Goal: Task Accomplishment & Management: Use online tool/utility

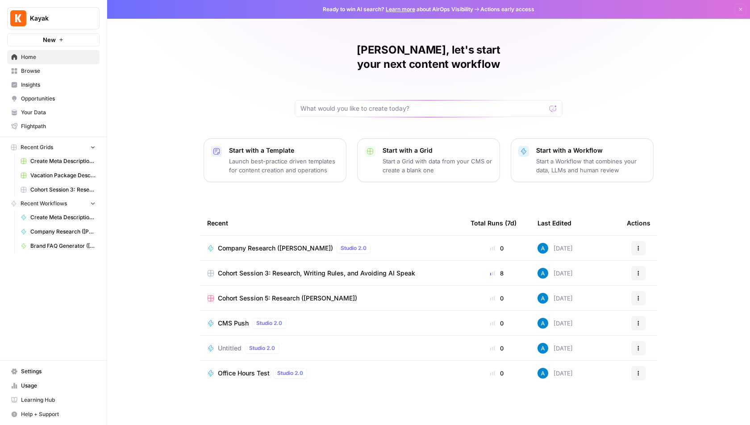
click at [69, 68] on span "Browse" at bounding box center [58, 71] width 75 height 8
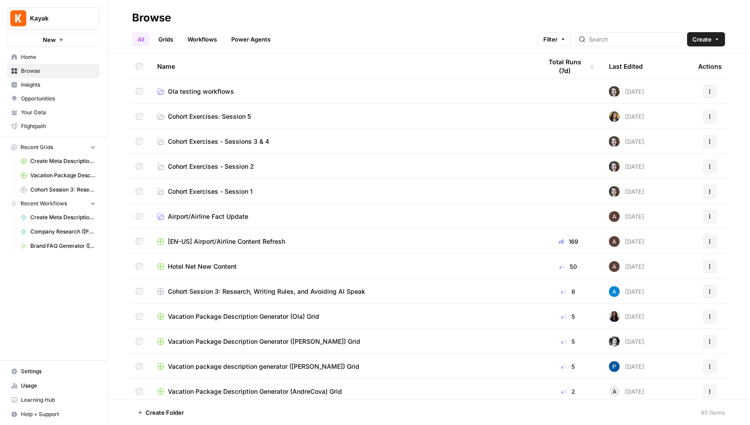
click at [175, 30] on div "All Grids Workflows Power Agents Filter Create" at bounding box center [428, 35] width 592 height 21
click at [170, 36] on link "Grids" at bounding box center [165, 39] width 25 height 14
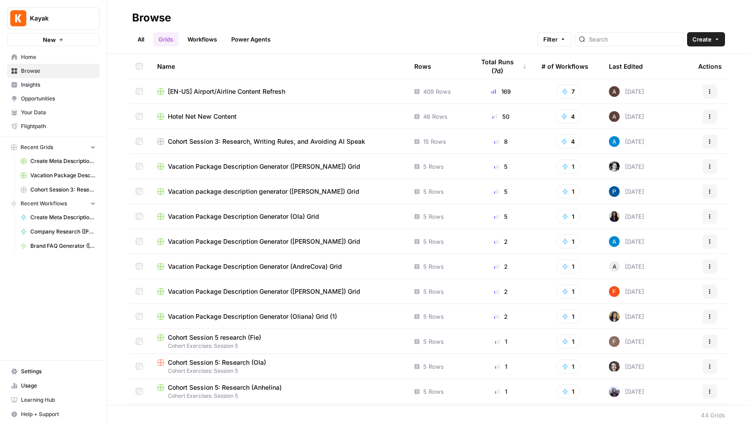
click at [204, 38] on link "Workflows" at bounding box center [202, 39] width 40 height 14
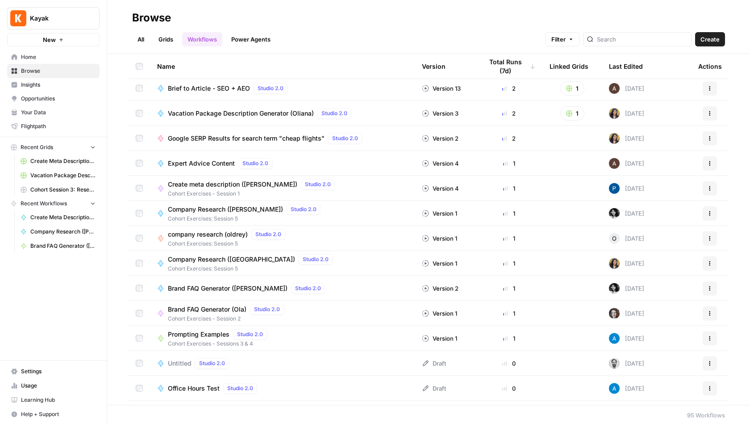
scroll to position [382, 0]
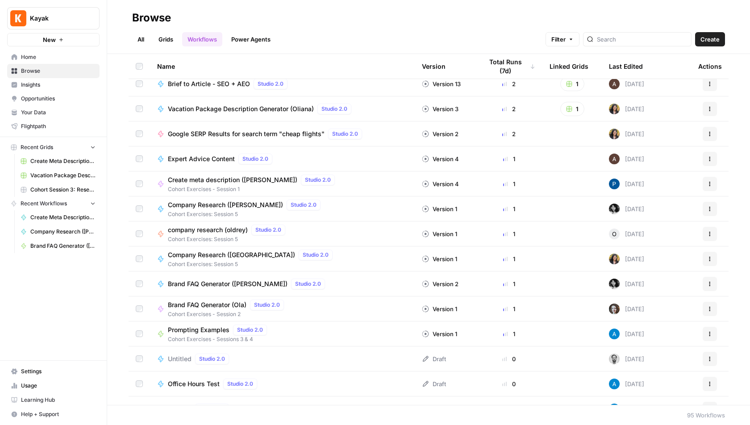
click at [224, 133] on span "Google SERP Results for search term "cheap flights"" at bounding box center [246, 133] width 157 height 9
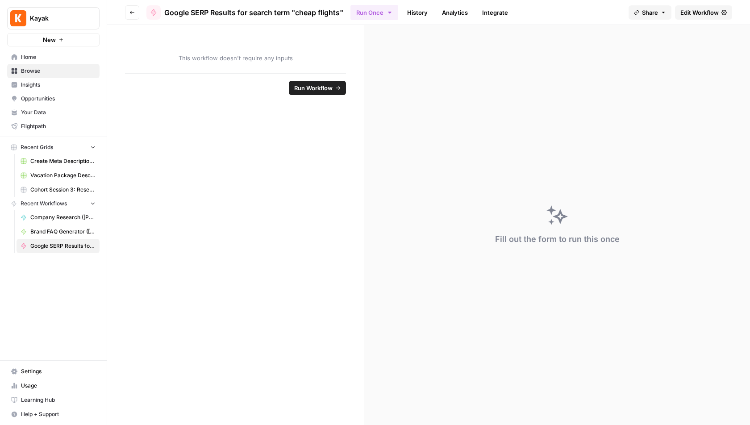
click at [702, 12] on span "Edit Workflow" at bounding box center [699, 12] width 38 height 9
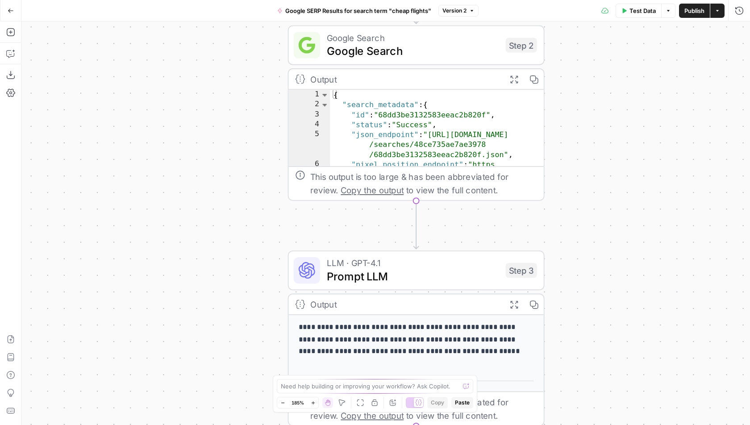
drag, startPoint x: 221, startPoint y: 202, endPoint x: 162, endPoint y: 191, distance: 60.3
click at [162, 191] on div "**********" at bounding box center [385, 222] width 728 height 403
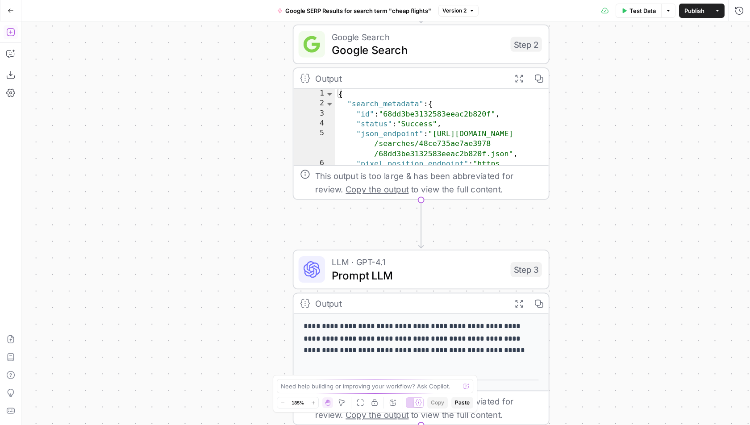
click at [11, 33] on icon "button" at bounding box center [10, 32] width 9 height 9
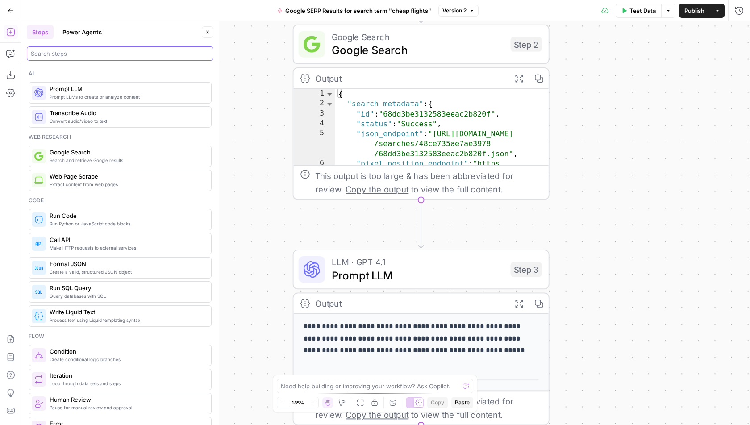
click at [77, 57] on input "search" at bounding box center [120, 53] width 178 height 9
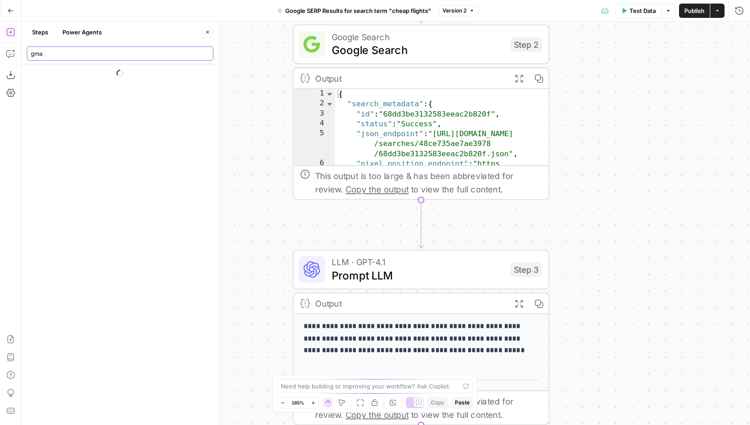
type input "gmai"
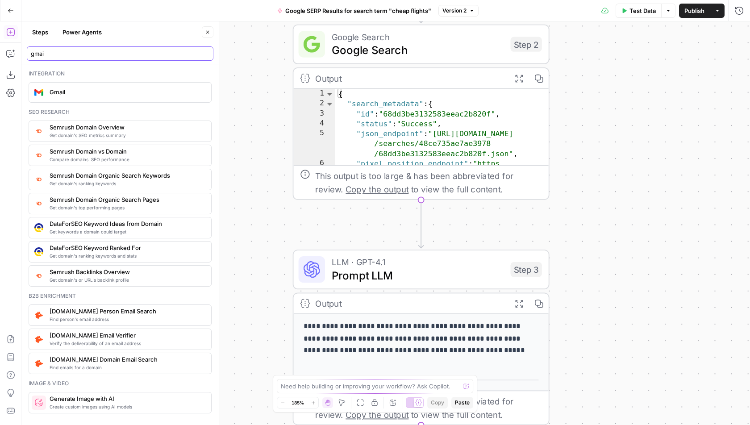
click at [204, 52] on input "gmai" at bounding box center [120, 53] width 178 height 9
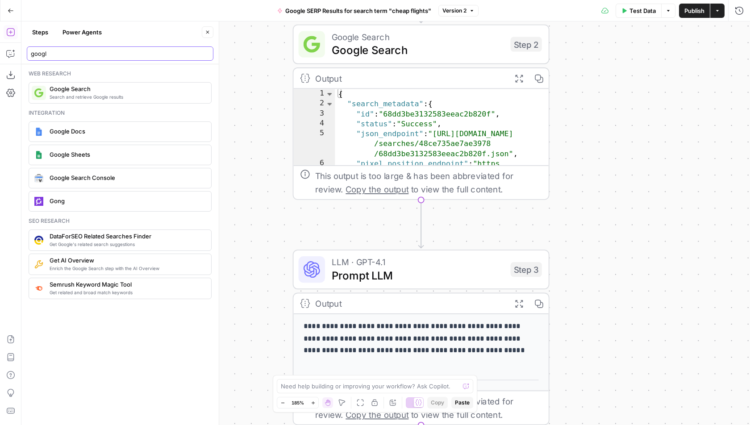
type input "googl"
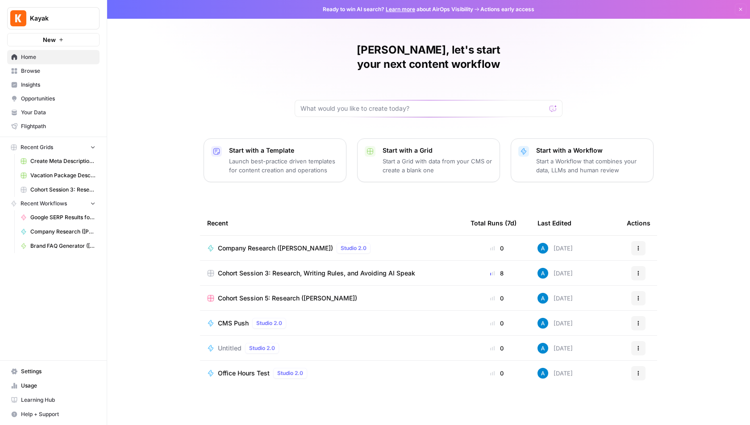
click at [84, 18] on div "Kayak" at bounding box center [63, 18] width 66 height 9
type input "growt"
click at [69, 69] on span "AirOps Growth" at bounding box center [86, 66] width 118 height 9
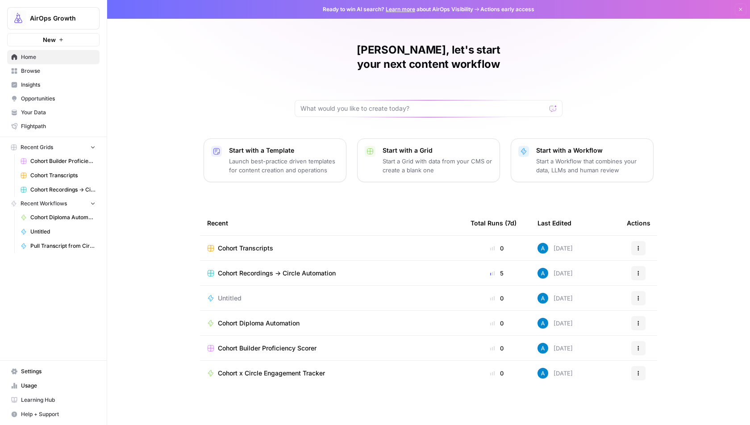
click at [286, 269] on span "Cohort Recordings -> Circle Automation" at bounding box center [277, 273] width 118 height 9
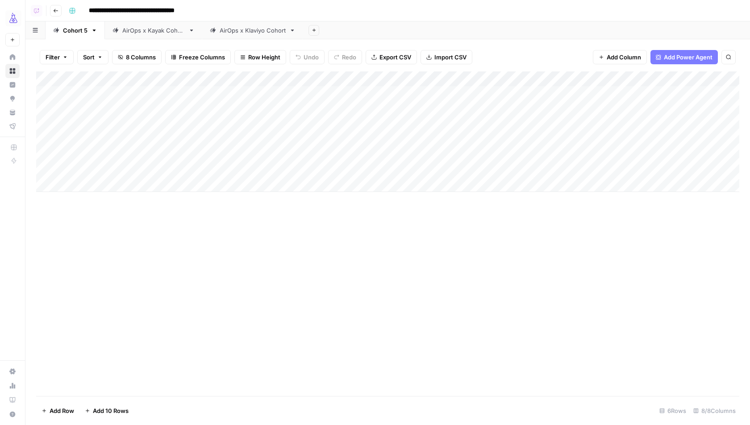
click at [106, 188] on div "Add Column" at bounding box center [387, 131] width 703 height 120
click at [244, 274] on div "Add Column" at bounding box center [387, 233] width 703 height 324
click at [142, 33] on div "AirOps x Kayak Cohort" at bounding box center [153, 30] width 62 height 9
click at [75, 35] on link "Cohort 5" at bounding box center [75, 30] width 59 height 18
click at [94, 30] on icon "button" at bounding box center [94, 30] width 6 height 6
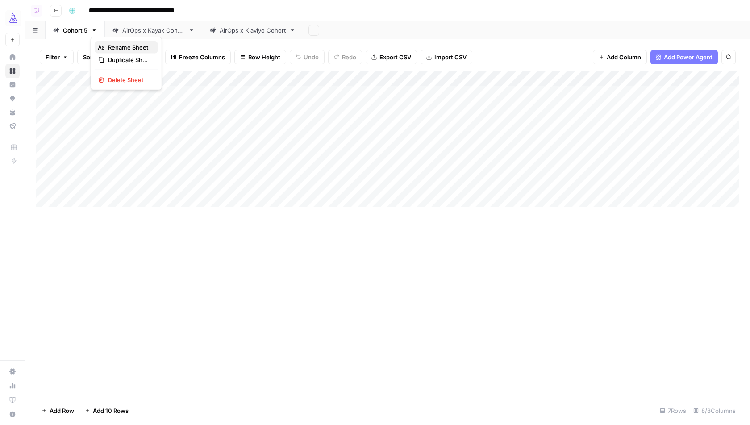
click at [110, 45] on span "Rename Sheet" at bounding box center [129, 47] width 43 height 9
click at [87, 31] on input "********" at bounding box center [75, 31] width 25 height 12
type input "********"
click at [244, 33] on div "AirOps x Klaviyo Cohort" at bounding box center [253, 30] width 66 height 9
click at [153, 105] on div "Add Column" at bounding box center [387, 93] width 703 height 45
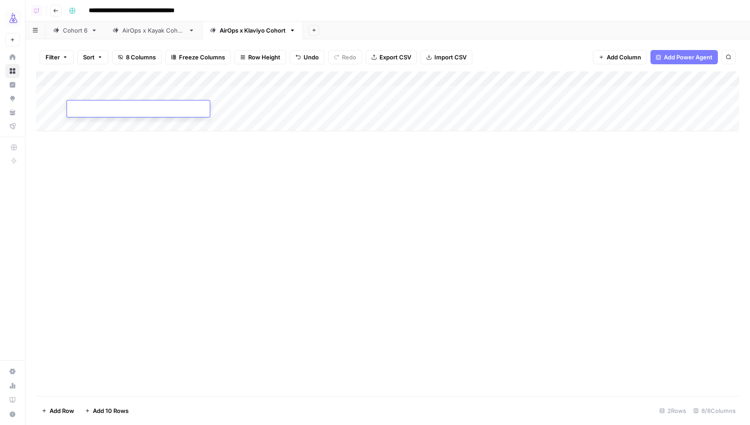
click at [201, 209] on div "Add Column" at bounding box center [387, 233] width 703 height 324
click at [140, 108] on div "Add Column" at bounding box center [387, 101] width 703 height 60
type textarea "**********"
click at [326, 223] on div "Add Column" at bounding box center [387, 233] width 703 height 324
click at [371, 104] on div "Add Column" at bounding box center [387, 101] width 703 height 60
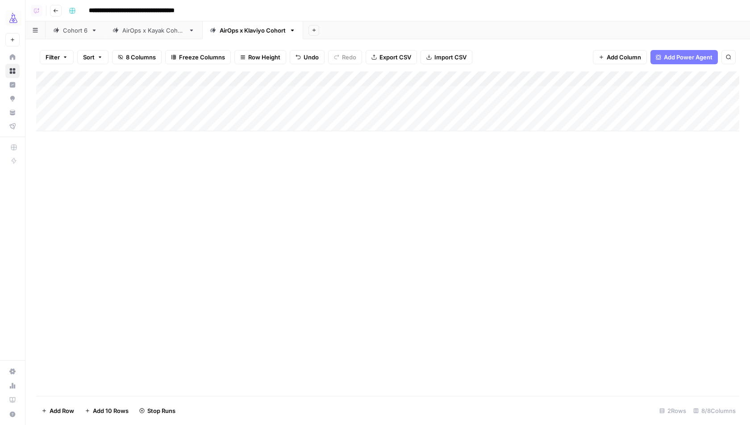
click at [75, 32] on div "Cohort 6" at bounding box center [75, 30] width 25 height 9
click at [95, 181] on div "Add Column" at bounding box center [387, 139] width 703 height 136
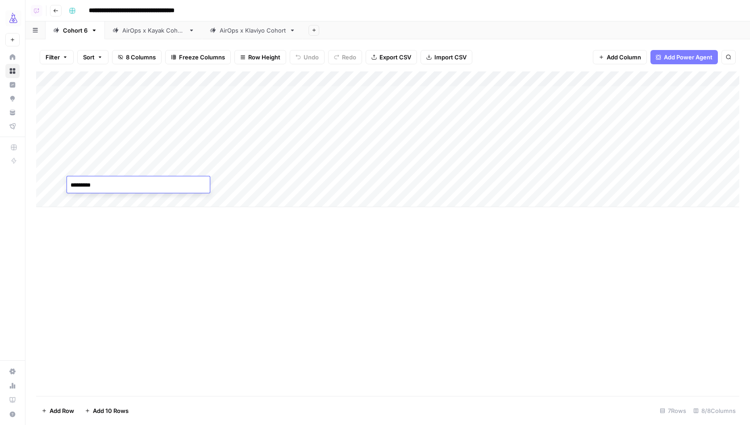
type textarea "**********"
click at [246, 265] on div "Add Column" at bounding box center [387, 233] width 703 height 324
click at [251, 183] on div "Add Column" at bounding box center [387, 139] width 703 height 136
click at [170, 30] on div "AirOps x Kayak Cohort" at bounding box center [153, 30] width 62 height 9
click at [121, 147] on div "Add Column" at bounding box center [387, 123] width 703 height 105
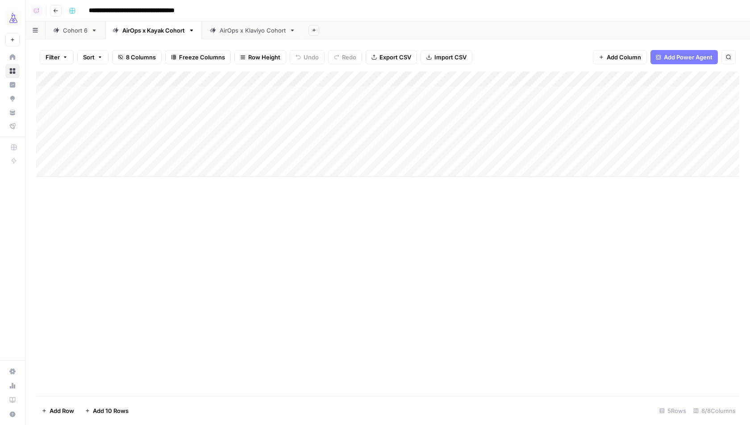
click at [112, 153] on div "Add Column" at bounding box center [387, 123] width 703 height 105
click at [112, 153] on textarea at bounding box center [138, 155] width 143 height 12
type textarea "**********"
click at [361, 225] on div "Add Column" at bounding box center [387, 233] width 703 height 324
click at [393, 151] on div "Add Column" at bounding box center [387, 123] width 703 height 105
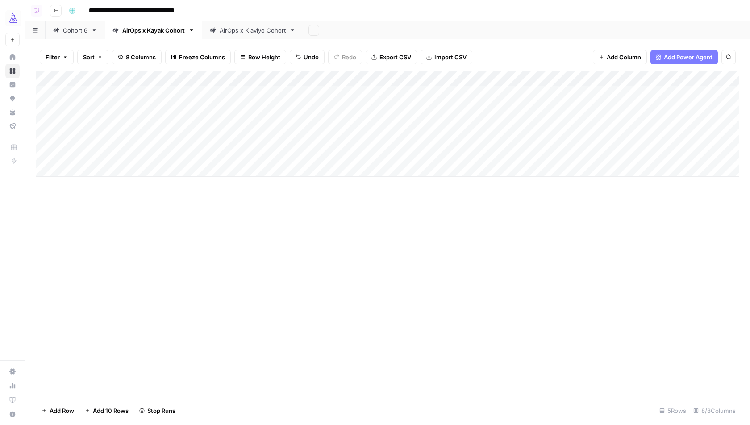
click at [401, 270] on div "Add Column" at bounding box center [387, 233] width 703 height 324
click at [431, 153] on div "Add Column" at bounding box center [387, 123] width 703 height 105
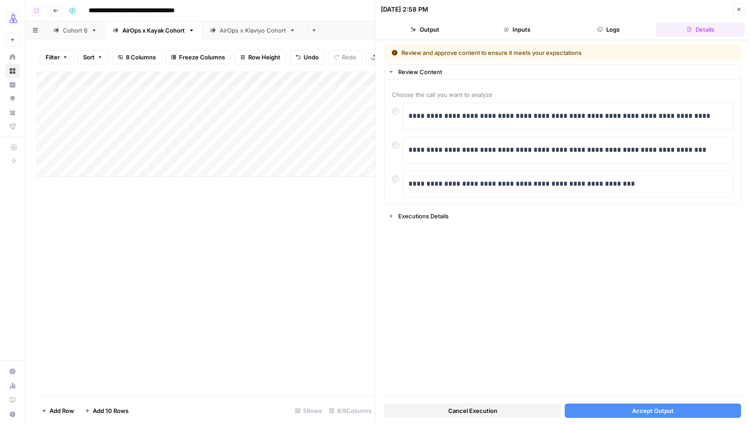
click at [618, 412] on button "Accept Output" at bounding box center [652, 410] width 177 height 14
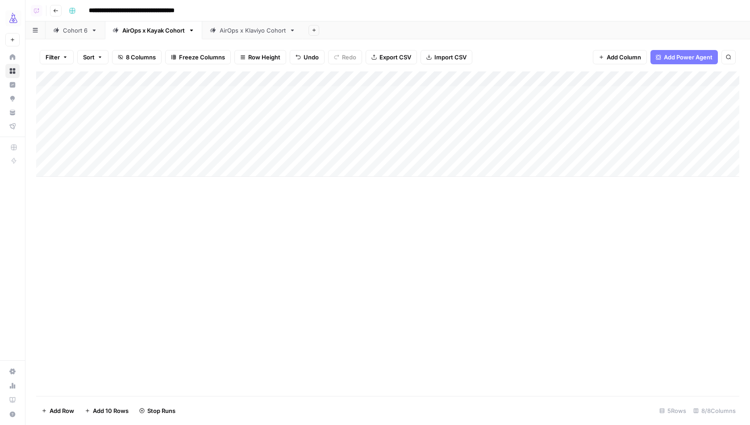
click at [77, 30] on div "Cohort 6" at bounding box center [75, 30] width 25 height 9
click at [300, 182] on div "Add Column" at bounding box center [387, 139] width 703 height 136
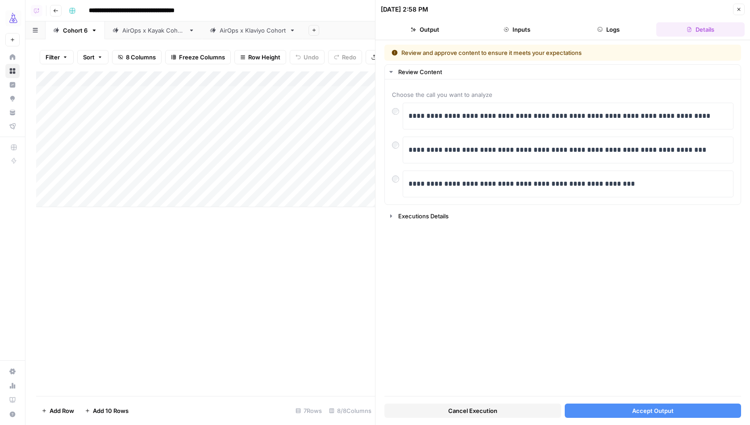
click at [620, 412] on button "Accept Output" at bounding box center [652, 410] width 177 height 14
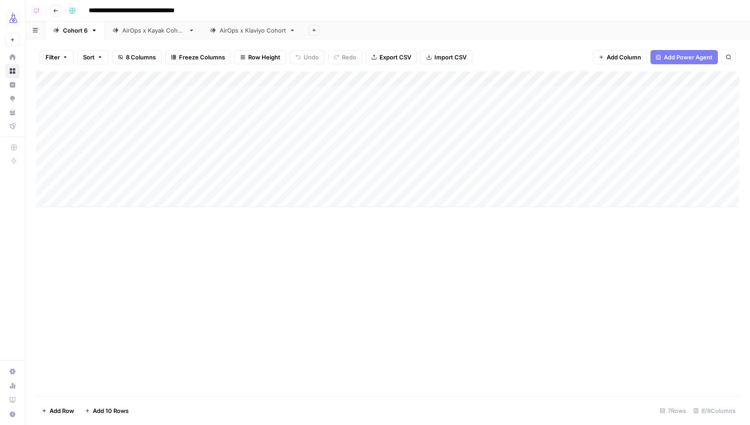
click at [248, 273] on div "Add Column" at bounding box center [387, 233] width 703 height 324
click at [273, 33] on div "AirOps x Klaviyo Cohort" at bounding box center [253, 30] width 66 height 9
click at [433, 109] on div "Add Column" at bounding box center [387, 101] width 703 height 60
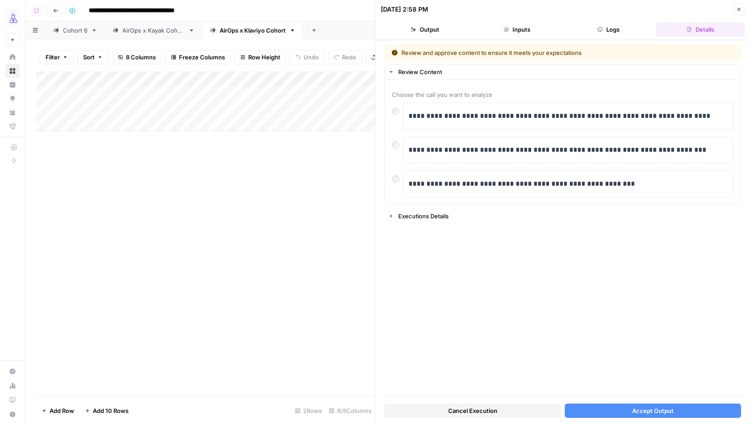
click at [633, 411] on span "Accept Output" at bounding box center [652, 410] width 41 height 9
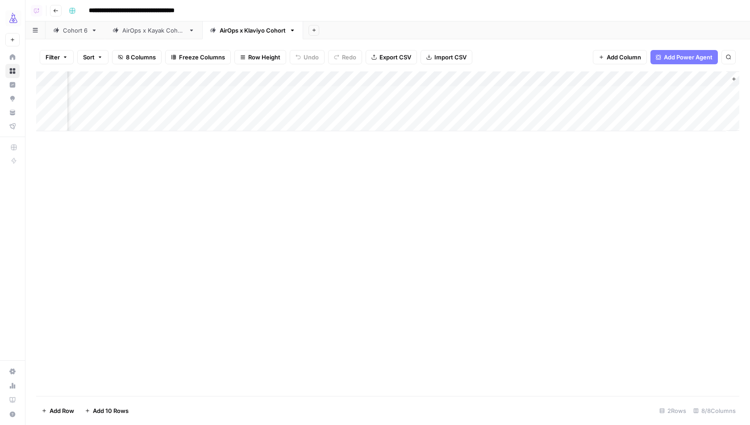
scroll to position [0, 151]
click at [264, 177] on div "Add Column" at bounding box center [387, 233] width 703 height 324
click at [278, 108] on div "Add Column" at bounding box center [387, 101] width 703 height 60
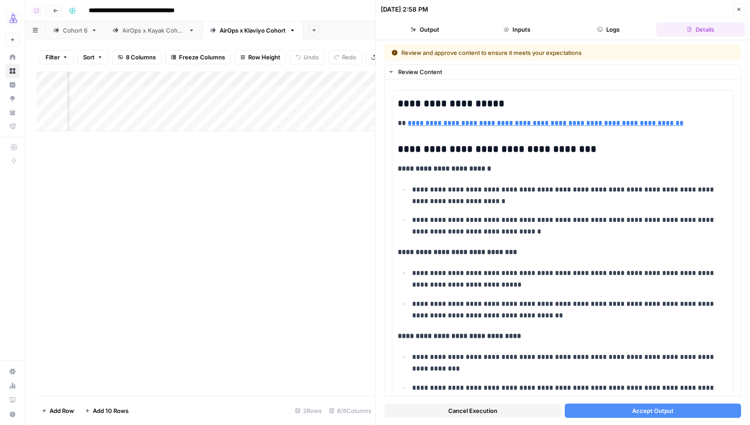
click at [627, 415] on button "Accept Output" at bounding box center [652, 410] width 177 height 14
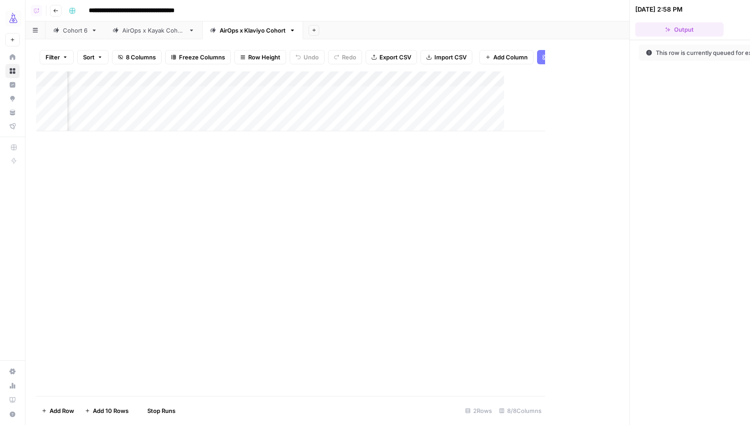
scroll to position [0, 141]
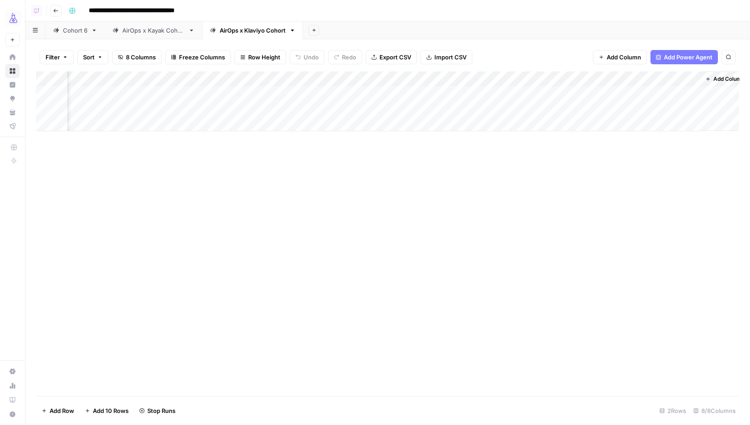
click at [146, 31] on div "AirOps x Kayak Cohort" at bounding box center [153, 30] width 62 height 9
click at [427, 153] on div "Add Column" at bounding box center [387, 123] width 703 height 105
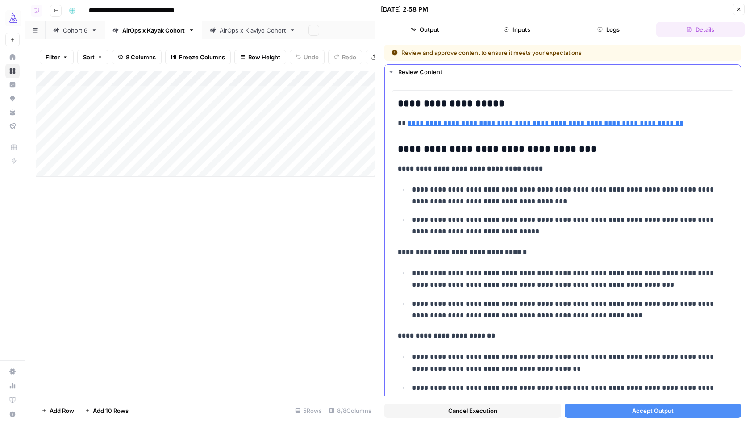
scroll to position [213, 0]
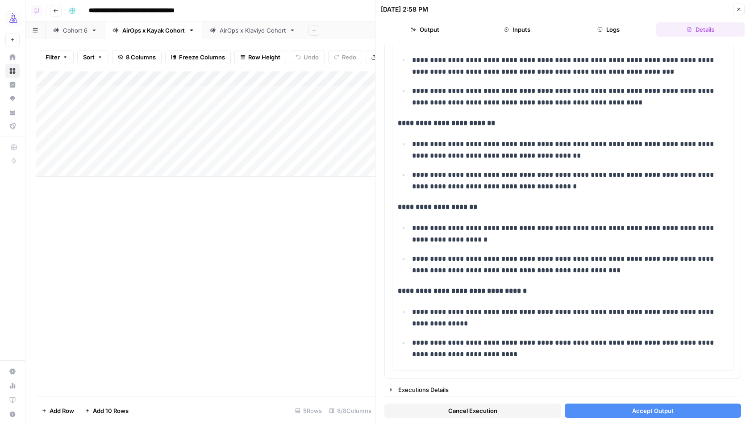
click at [595, 411] on button "Accept Output" at bounding box center [652, 410] width 177 height 14
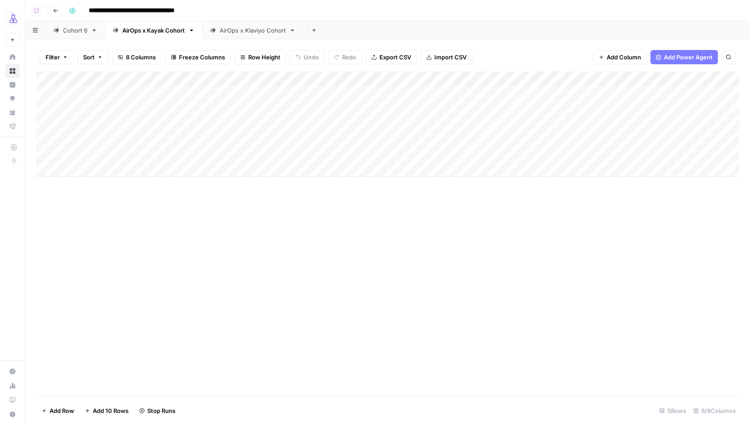
click at [74, 32] on div "Cohort 6" at bounding box center [75, 30] width 25 height 9
click at [302, 184] on div "Add Column" at bounding box center [387, 139] width 703 height 136
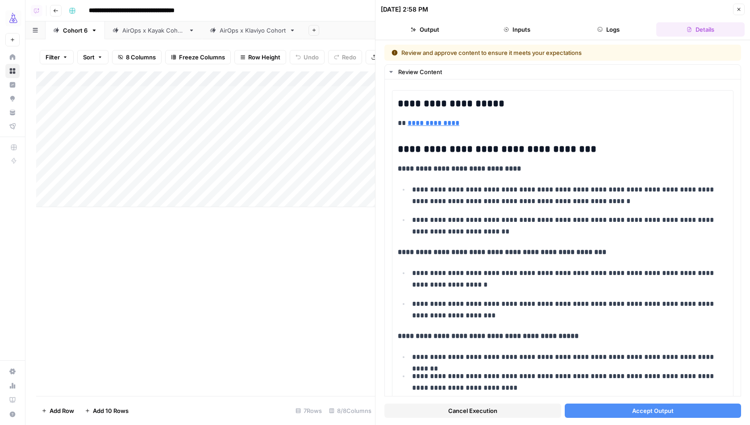
click at [584, 411] on button "Accept Output" at bounding box center [652, 410] width 177 height 14
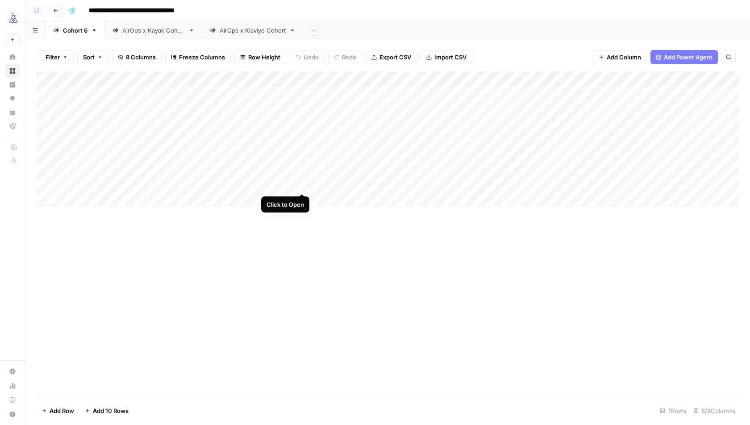
click at [302, 185] on div "Add Column" at bounding box center [387, 139] width 703 height 136
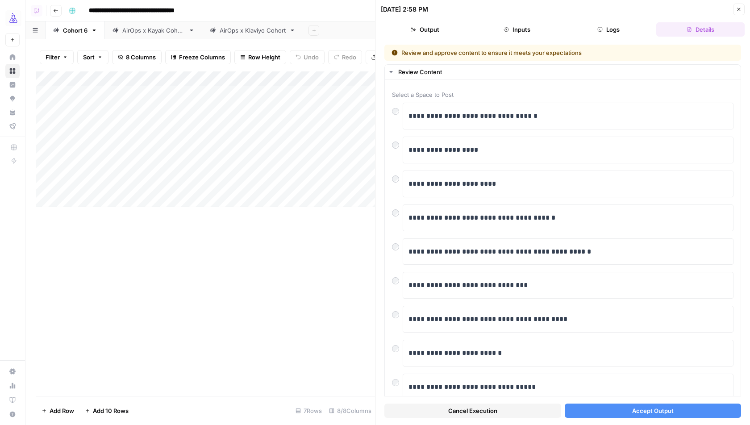
click at [593, 411] on button "Accept Output" at bounding box center [652, 410] width 177 height 14
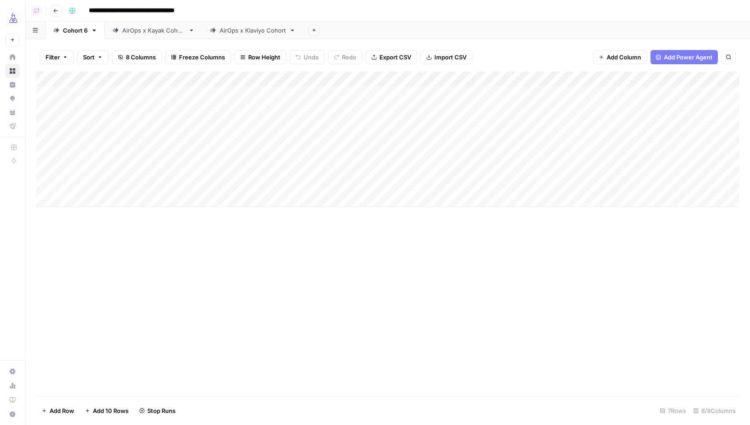
click at [146, 32] on div "AirOps x Kayak Cohort" at bounding box center [153, 30] width 62 height 9
click at [430, 154] on div "Add Column" at bounding box center [387, 123] width 703 height 105
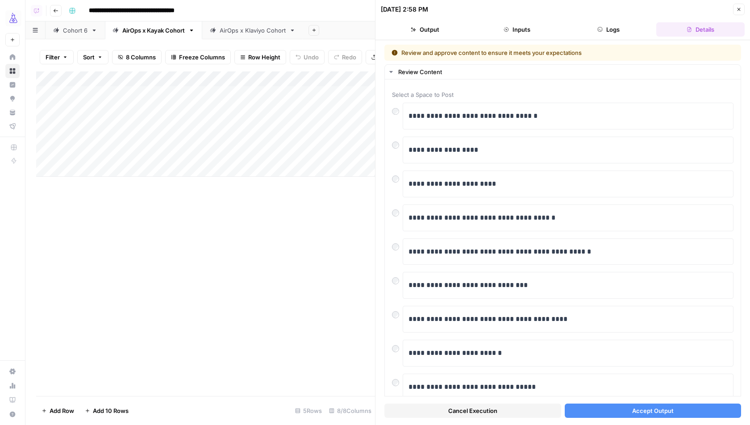
click at [590, 408] on button "Accept Output" at bounding box center [652, 410] width 177 height 14
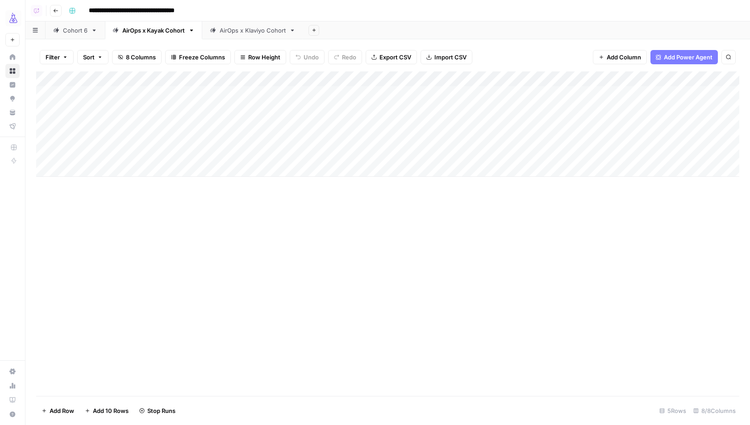
click at [253, 32] on div "AirOps x Klaviyo Cohort" at bounding box center [253, 30] width 66 height 9
click at [429, 107] on div "Add Column" at bounding box center [387, 101] width 703 height 60
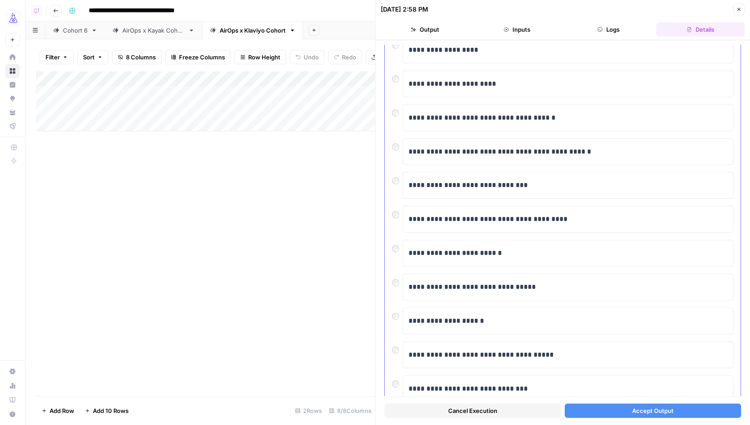
scroll to position [103, 0]
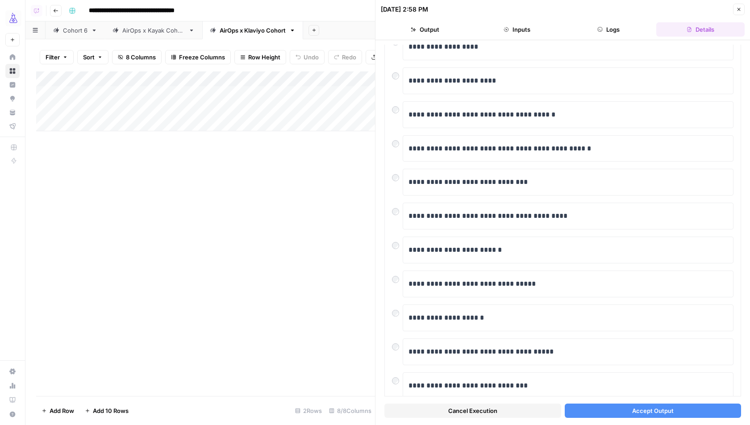
click at [594, 411] on button "Accept Output" at bounding box center [652, 410] width 177 height 14
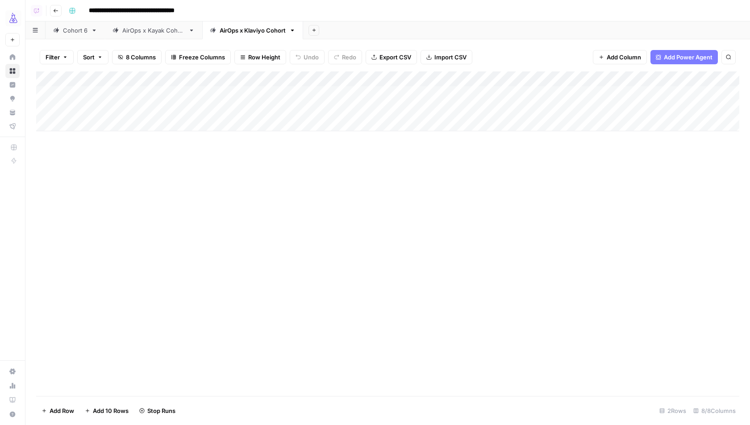
click at [77, 29] on div "Cohort 6" at bounding box center [75, 30] width 25 height 9
click at [569, 184] on div "Add Column" at bounding box center [387, 139] width 703 height 136
click at [165, 30] on div "AirOps x Kayak Cohort" at bounding box center [153, 30] width 62 height 9
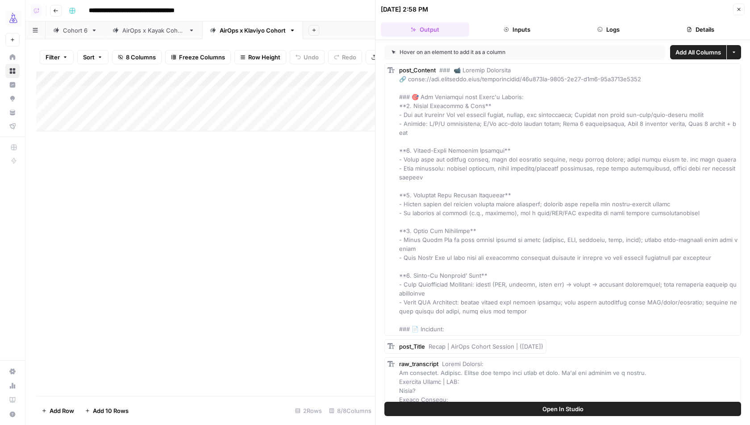
click at [152, 28] on div "AirOps x Kayak Cohort" at bounding box center [153, 30] width 62 height 9
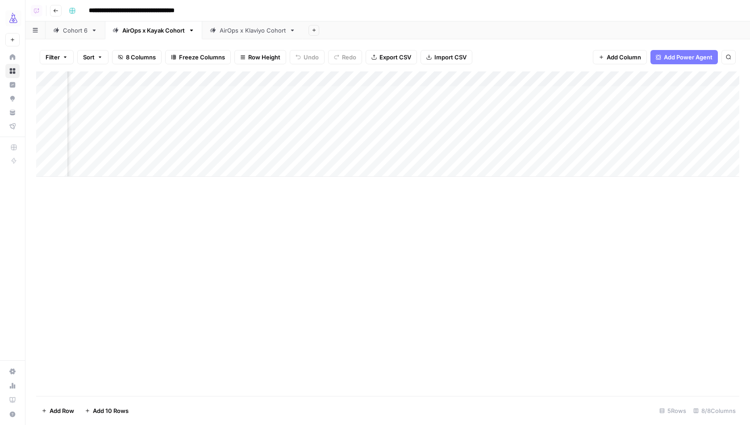
scroll to position [0, 151]
click at [680, 150] on div "Add Column" at bounding box center [387, 123] width 703 height 105
click at [245, 29] on div "AirOps x Klaviyo Cohort" at bounding box center [253, 30] width 66 height 9
click at [680, 107] on div "Add Column" at bounding box center [387, 101] width 703 height 60
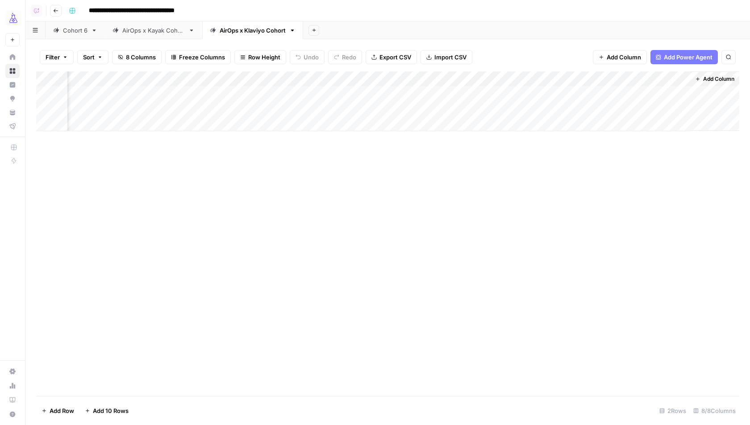
click at [295, 222] on div "Add Column" at bounding box center [387, 233] width 703 height 324
click at [140, 28] on div "AirOps x Kayak Cohort" at bounding box center [153, 30] width 62 height 9
click at [686, 153] on div "Add Column" at bounding box center [387, 123] width 703 height 105
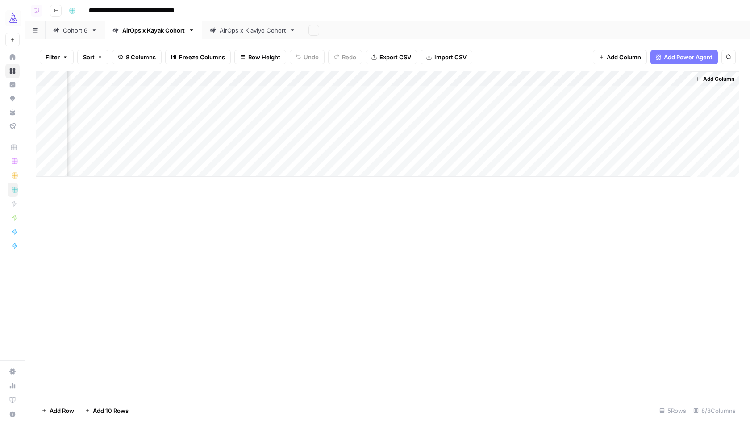
click at [676, 154] on div "Add Column" at bounding box center [387, 123] width 703 height 105
